Goal: Book appointment/travel/reservation

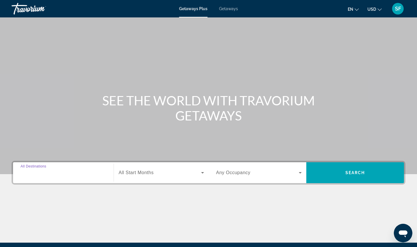
click at [60, 175] on input "Destination All Destinations" at bounding box center [63, 172] width 85 height 7
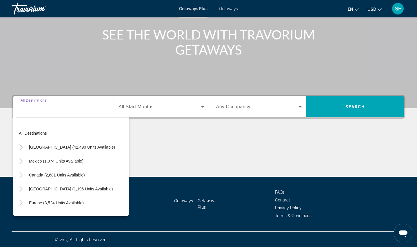
scroll to position [67, 0]
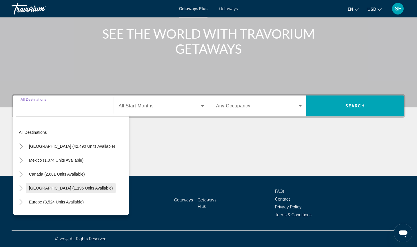
click at [63, 187] on span "[GEOGRAPHIC_DATA] (1,196 units available)" at bounding box center [71, 187] width 84 height 5
type input "**********"
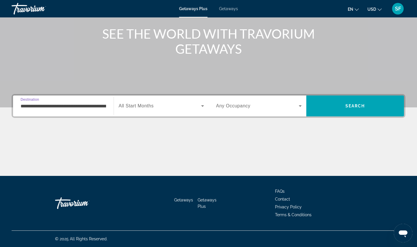
click at [202, 105] on icon "Search widget" at bounding box center [202, 105] width 7 height 7
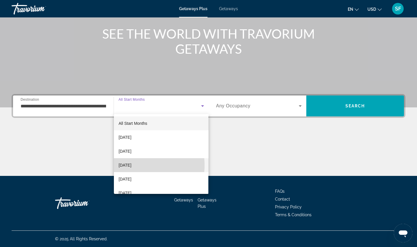
click at [131, 165] on span "[DATE]" at bounding box center [124, 164] width 13 height 7
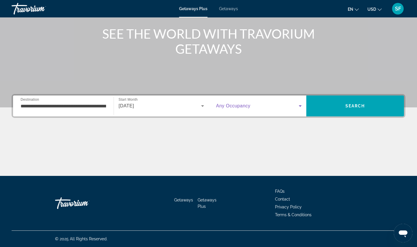
click at [300, 105] on icon "Search widget" at bounding box center [300, 105] width 3 height 1
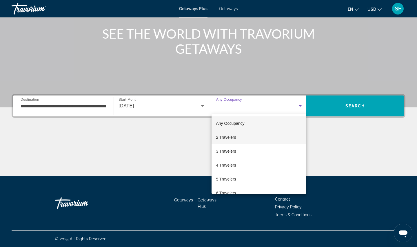
click at [230, 136] on span "2 Travelers" at bounding box center [226, 137] width 20 height 7
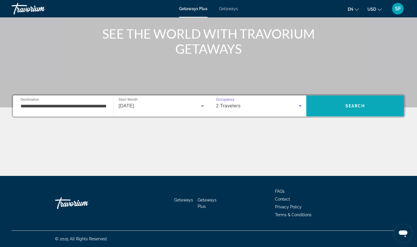
click at [356, 105] on span "Search" at bounding box center [355, 105] width 20 height 5
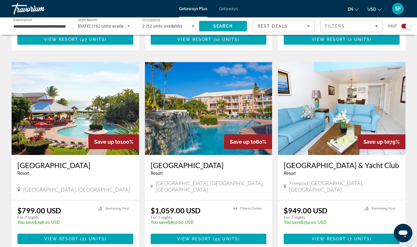
scroll to position [602, 0]
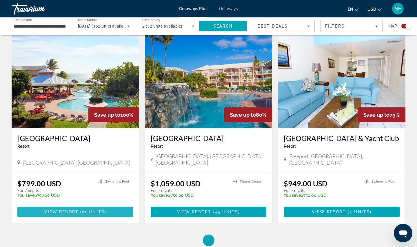
click at [70, 209] on span "View Resort" at bounding box center [61, 211] width 34 height 5
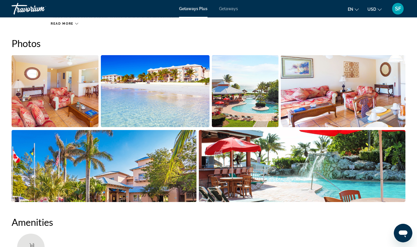
scroll to position [261, 0]
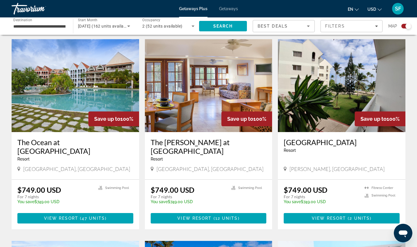
scroll to position [435, 0]
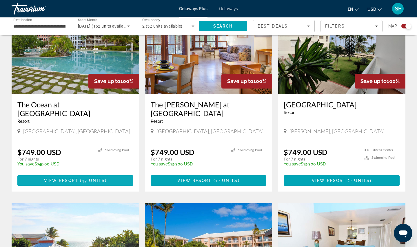
click at [67, 178] on span "View Resort" at bounding box center [61, 180] width 34 height 5
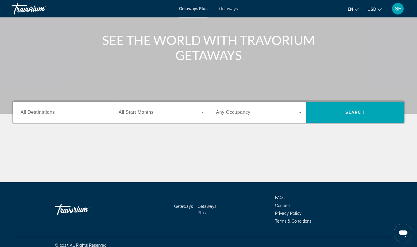
scroll to position [67, 0]
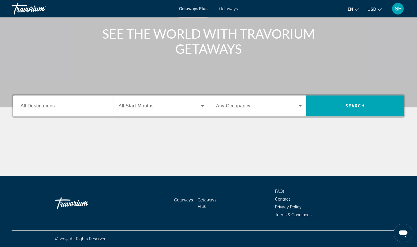
click at [47, 106] on span "All Destinations" at bounding box center [38, 105] width 34 height 5
click at [47, 106] on input "Destination All Destinations" at bounding box center [63, 106] width 85 height 7
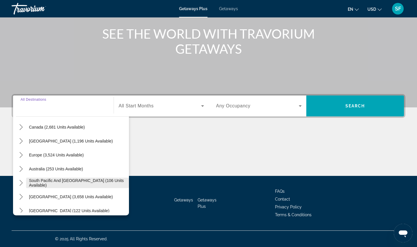
scroll to position [36, 0]
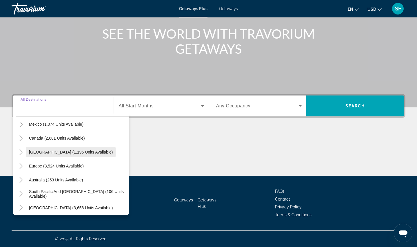
click at [59, 151] on span "[GEOGRAPHIC_DATA] (1,196 units available)" at bounding box center [71, 151] width 84 height 5
type input "**********"
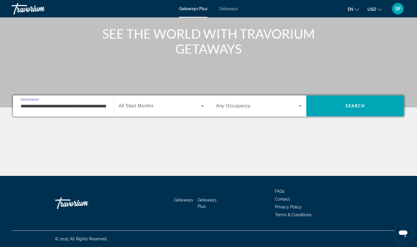
click at [148, 106] on span "All Start Months" at bounding box center [135, 105] width 35 height 5
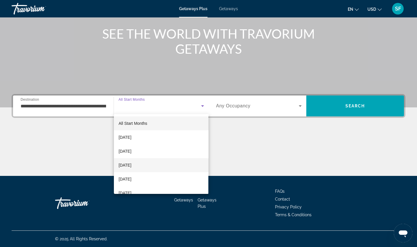
click at [131, 163] on span "[DATE]" at bounding box center [124, 164] width 13 height 7
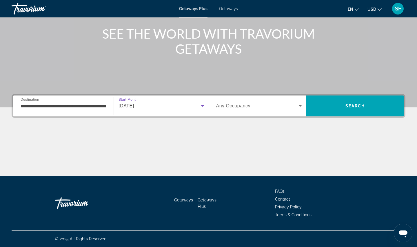
click at [235, 107] on span "Any Occupancy" at bounding box center [233, 105] width 34 height 5
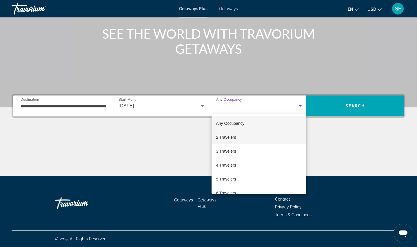
click at [238, 138] on mat-option "2 Travelers" at bounding box center [258, 137] width 95 height 14
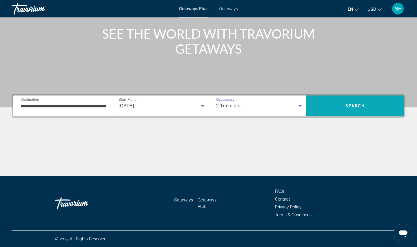
click at [361, 107] on span "Search" at bounding box center [355, 105] width 20 height 5
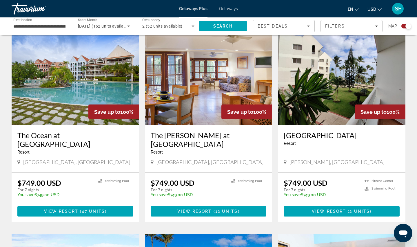
scroll to position [406, 0]
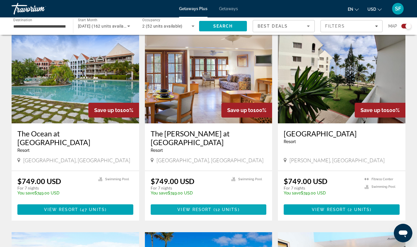
click at [216, 207] on span "12 units" at bounding box center [226, 209] width 23 height 5
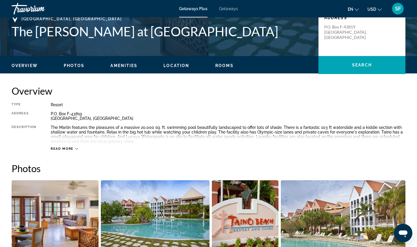
scroll to position [145, 0]
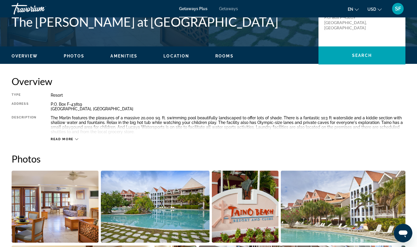
click at [78, 138] on icon "Main content" at bounding box center [76, 138] width 3 height 3
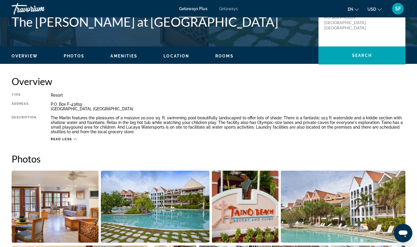
click at [74, 54] on span "Photos" at bounding box center [74, 56] width 21 height 5
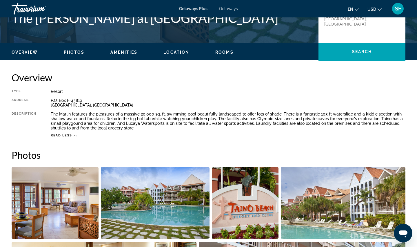
scroll to position [147, 0]
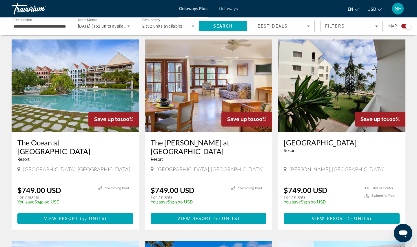
scroll to position [406, 0]
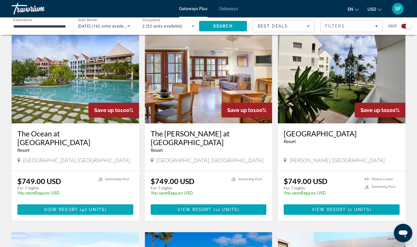
click at [75, 207] on span "View Resort" at bounding box center [61, 209] width 34 height 5
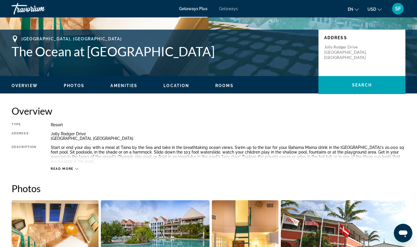
scroll to position [145, 0]
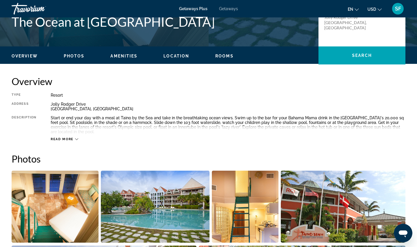
click at [74, 141] on div "Read more" at bounding box center [65, 139] width 28 height 4
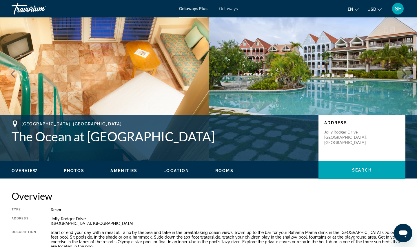
scroll to position [0, 0]
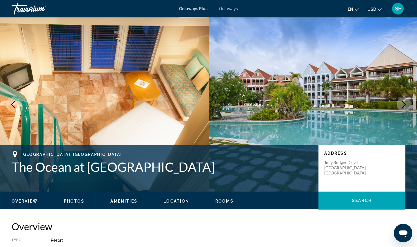
click at [226, 8] on span "Getaways" at bounding box center [228, 8] width 19 height 5
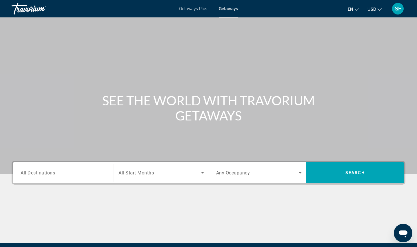
click at [192, 7] on span "Getaways Plus" at bounding box center [193, 8] width 28 height 5
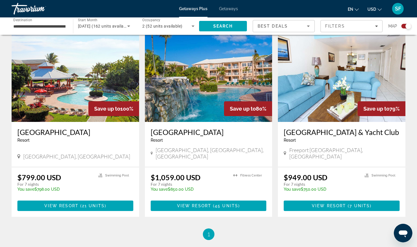
scroll to position [579, 0]
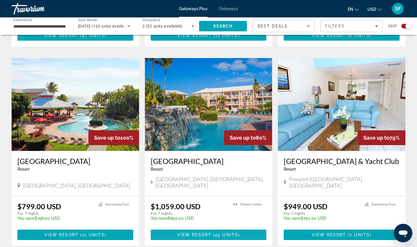
click at [208, 232] on span "View Resort" at bounding box center [194, 234] width 34 height 5
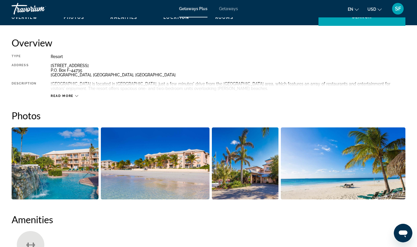
scroll to position [174, 0]
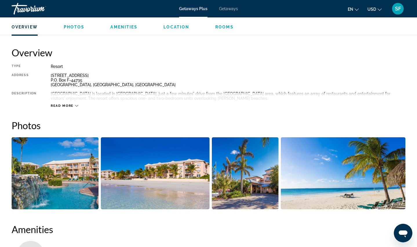
click at [76, 105] on icon "Main content" at bounding box center [76, 105] width 3 height 3
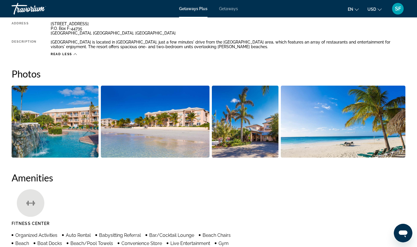
scroll to position [116, 0]
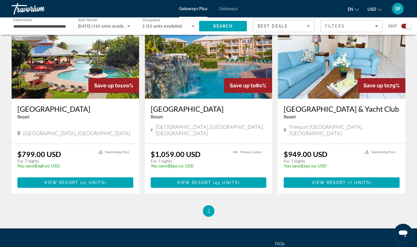
scroll to position [637, 0]
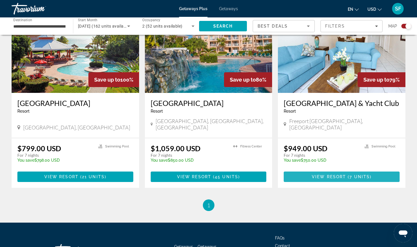
click at [349, 174] on span "( 7 units )" at bounding box center [358, 176] width 25 height 5
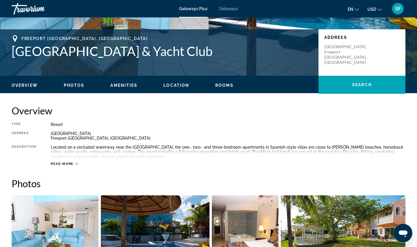
scroll to position [116, 0]
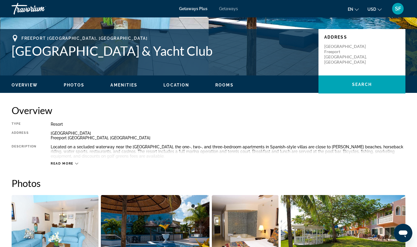
click at [75, 165] on icon "Main content" at bounding box center [76, 163] width 3 height 3
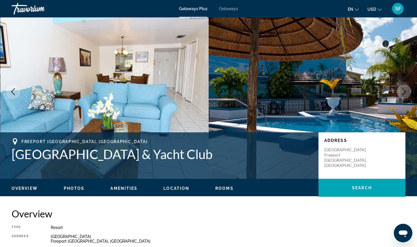
scroll to position [0, 0]
